Goal: Transaction & Acquisition: Purchase product/service

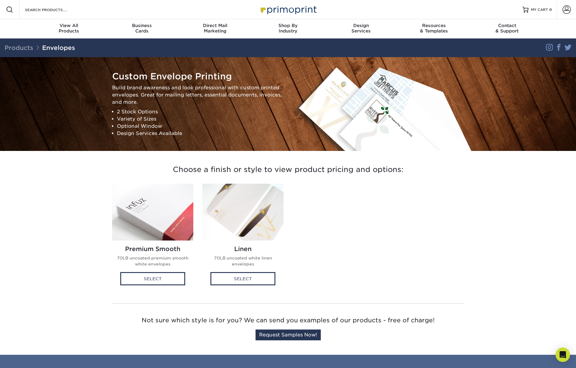
click at [66, 47] on link "Envelopes" at bounding box center [58, 47] width 33 height 7
click at [153, 206] on img at bounding box center [152, 212] width 81 height 57
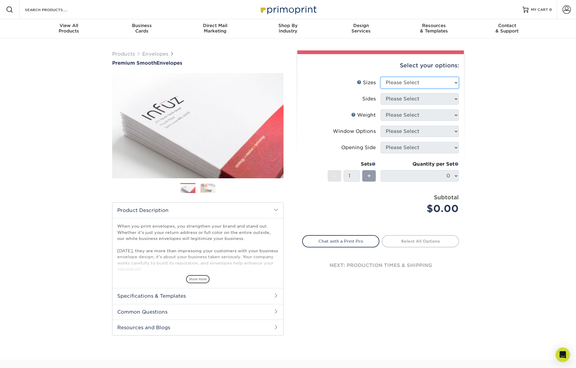
click at [410, 83] on select "Please Select 8.875" x 3.875" 4.125" x 9.5" 5.25" x 7.25" 9" x 12"" at bounding box center [419, 82] width 78 height 11
select select "5.25x7.25"
click at [380, 77] on select "Please Select 8.875" x 3.875" 4.125" x 9.5" 5.25" x 7.25" 9" x 12"" at bounding box center [419, 82] width 78 height 11
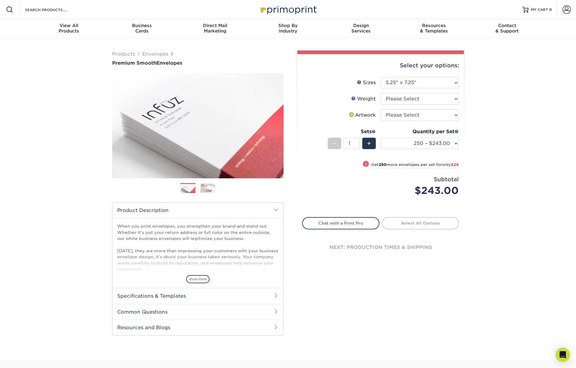
click at [273, 294] on h2 "Specifications & Templates" at bounding box center [197, 296] width 171 height 16
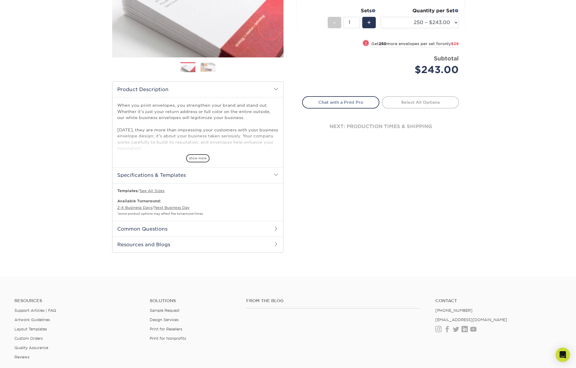
scroll to position [120, 0]
click at [161, 192] on link "See All Sizes" at bounding box center [151, 191] width 25 height 5
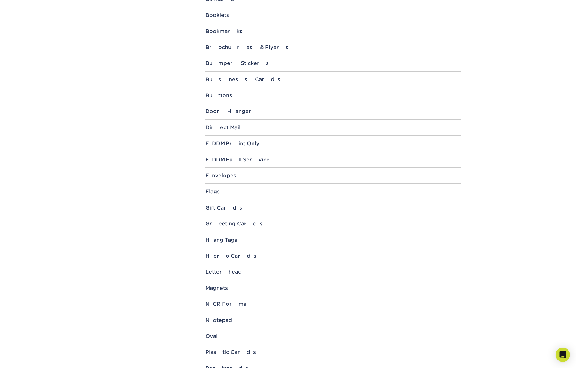
scroll to position [295, 0]
click at [233, 174] on div "Envelopes" at bounding box center [333, 176] width 256 height 6
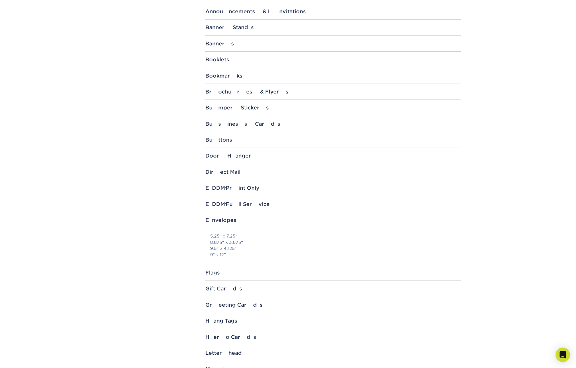
scroll to position [0, 0]
